Goal: Task Accomplishment & Management: Use online tool/utility

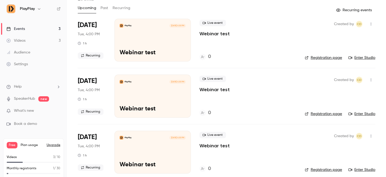
scroll to position [33, 0]
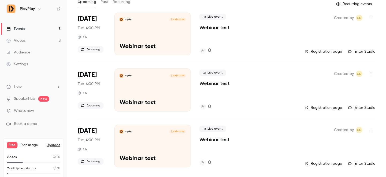
click at [171, 34] on div "PlayPlay [DATE] 4:00 PM Webinar test" at bounding box center [152, 34] width 76 height 43
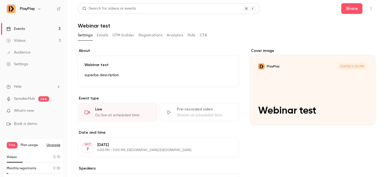
click at [23, 29] on div "Events" at bounding box center [15, 28] width 18 height 5
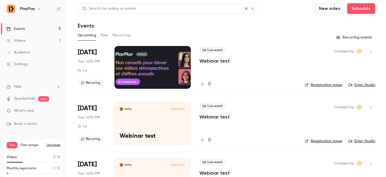
click at [360, 85] on link "Enter Studio" at bounding box center [361, 84] width 27 height 5
click at [325, 85] on link "Registration page" at bounding box center [323, 84] width 37 height 5
